Goal: Information Seeking & Learning: Learn about a topic

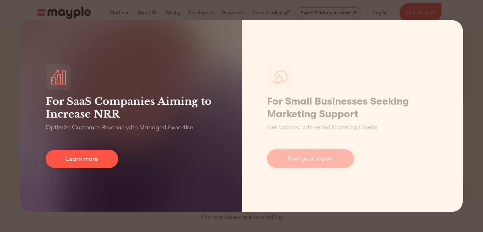
scroll to position [1, 0]
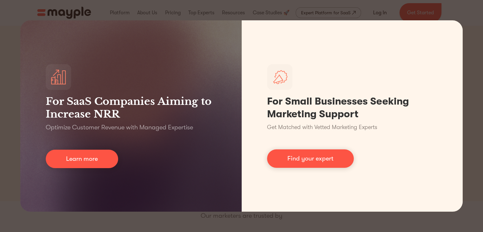
click at [326, 223] on div "For SaaS Companies Aiming to Increase NRR Optimize Customer Revenue with Manage…" at bounding box center [241, 116] width 483 height 232
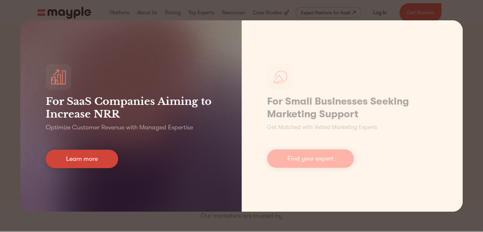
click at [107, 155] on link "Learn more" at bounding box center [82, 158] width 72 height 18
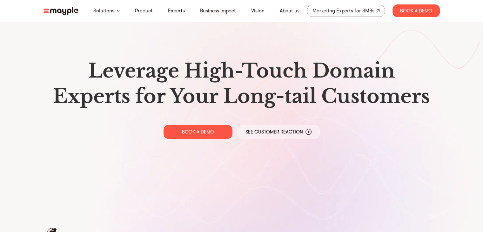
click at [86, 160] on div "Leverage High-Touch Domain Experts for Your Long-tail Customers BOOK A DEMO See…" at bounding box center [241, 98] width 406 height 197
click at [149, 8] on link "Product" at bounding box center [144, 11] width 18 height 8
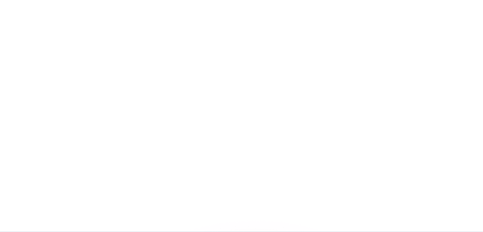
scroll to position [293, 0]
